Goal: Navigation & Orientation: Find specific page/section

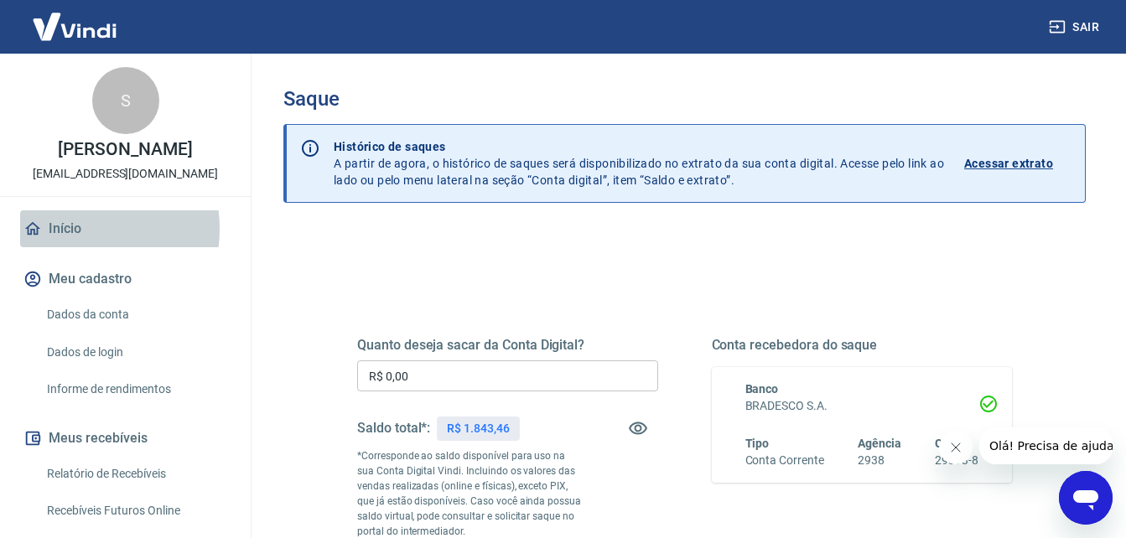
click at [67, 229] on link "Início" at bounding box center [125, 228] width 210 height 37
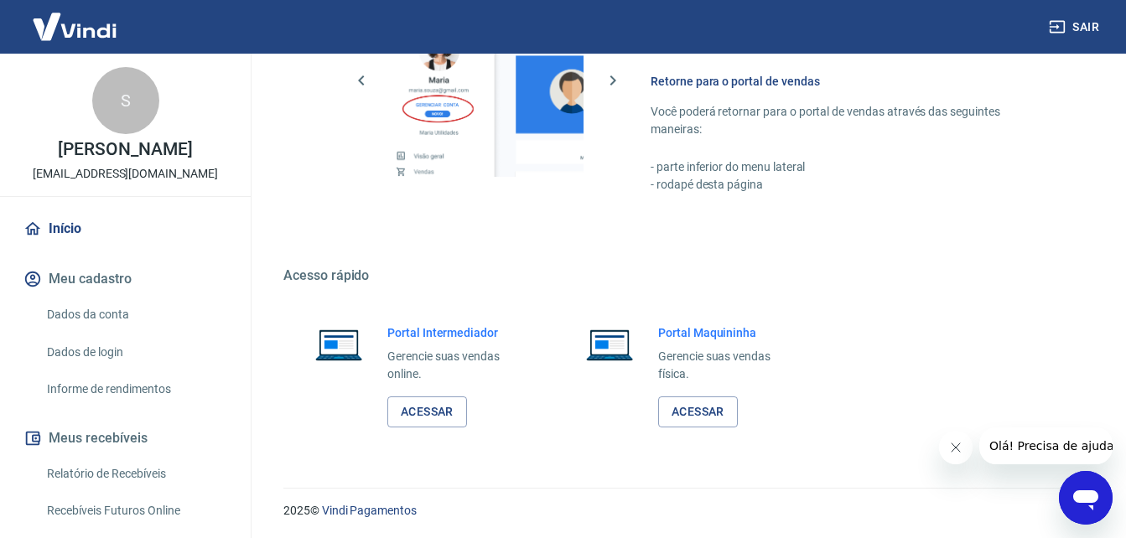
scroll to position [838, 0]
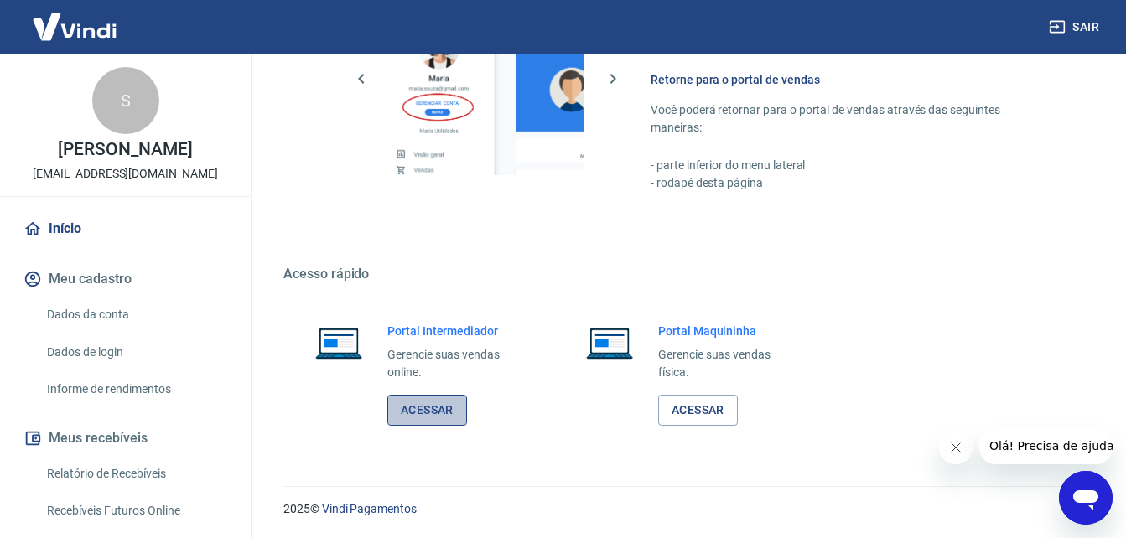
click at [441, 415] on link "Acessar" at bounding box center [427, 410] width 80 height 31
